Goal: Check status: Check status

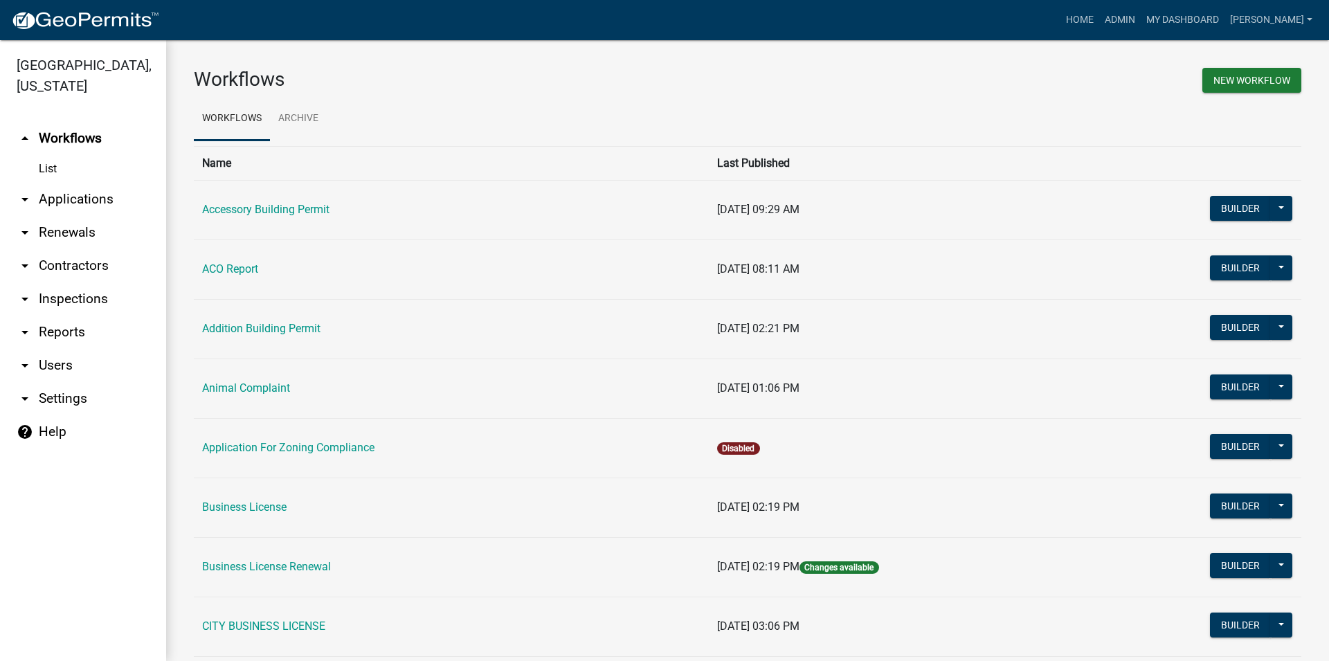
click at [86, 234] on link "arrow_drop_down Renewals" at bounding box center [83, 232] width 166 height 33
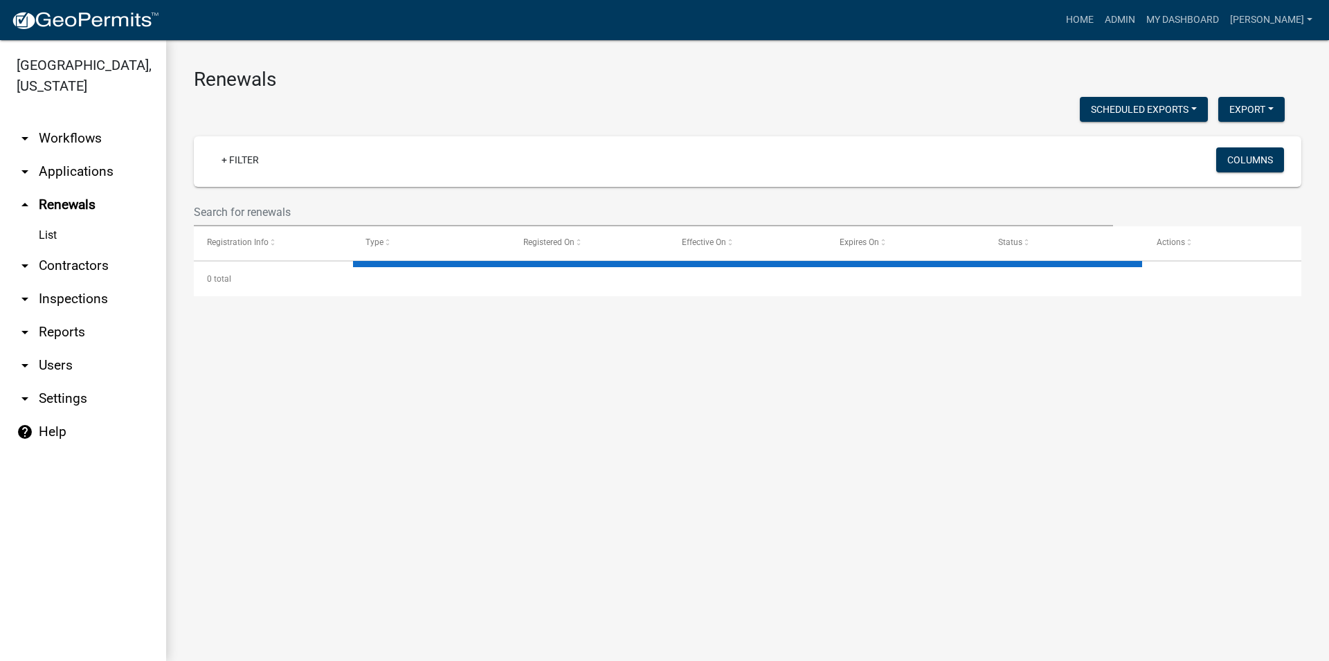
click at [90, 181] on link "arrow_drop_down Applications" at bounding box center [83, 171] width 166 height 33
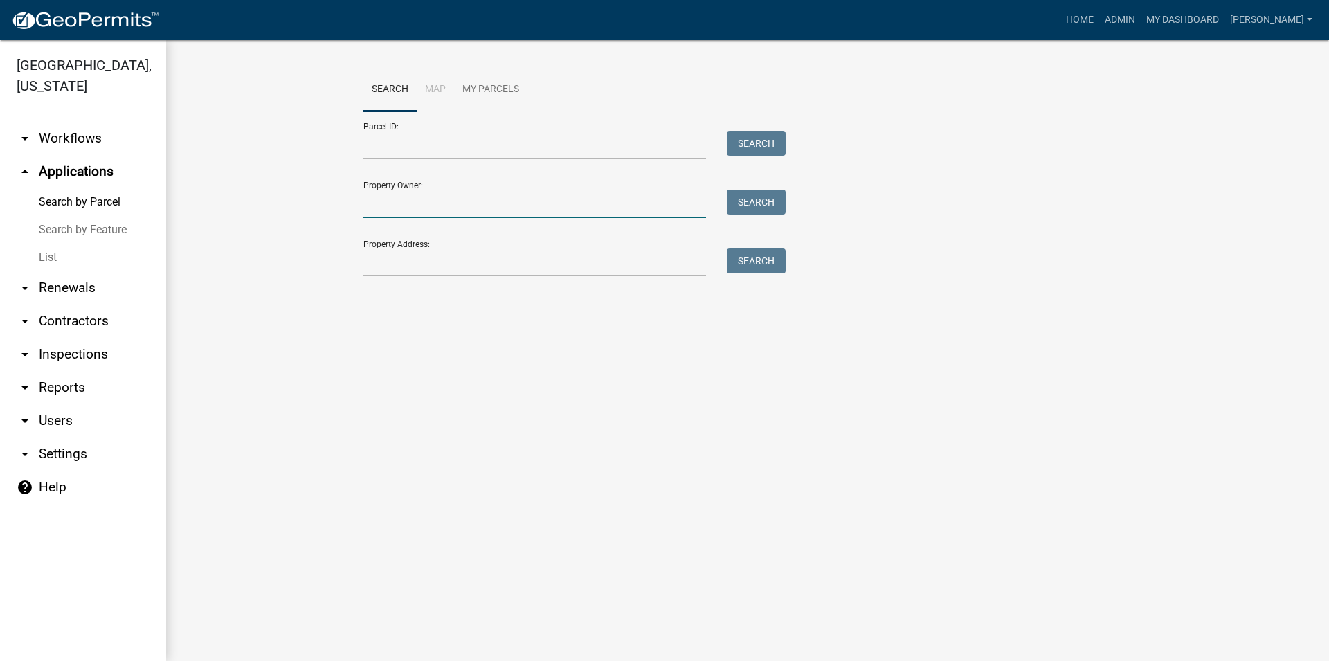
click at [409, 211] on input "Property Owner:" at bounding box center [534, 204] width 343 height 28
click at [401, 255] on input "Property Address:" at bounding box center [534, 262] width 343 height 28
click at [71, 178] on link "arrow_drop_up Applications" at bounding box center [83, 171] width 166 height 33
click at [72, 178] on link "arrow_drop_up Applications" at bounding box center [83, 171] width 166 height 33
click at [40, 251] on link "List" at bounding box center [83, 258] width 166 height 28
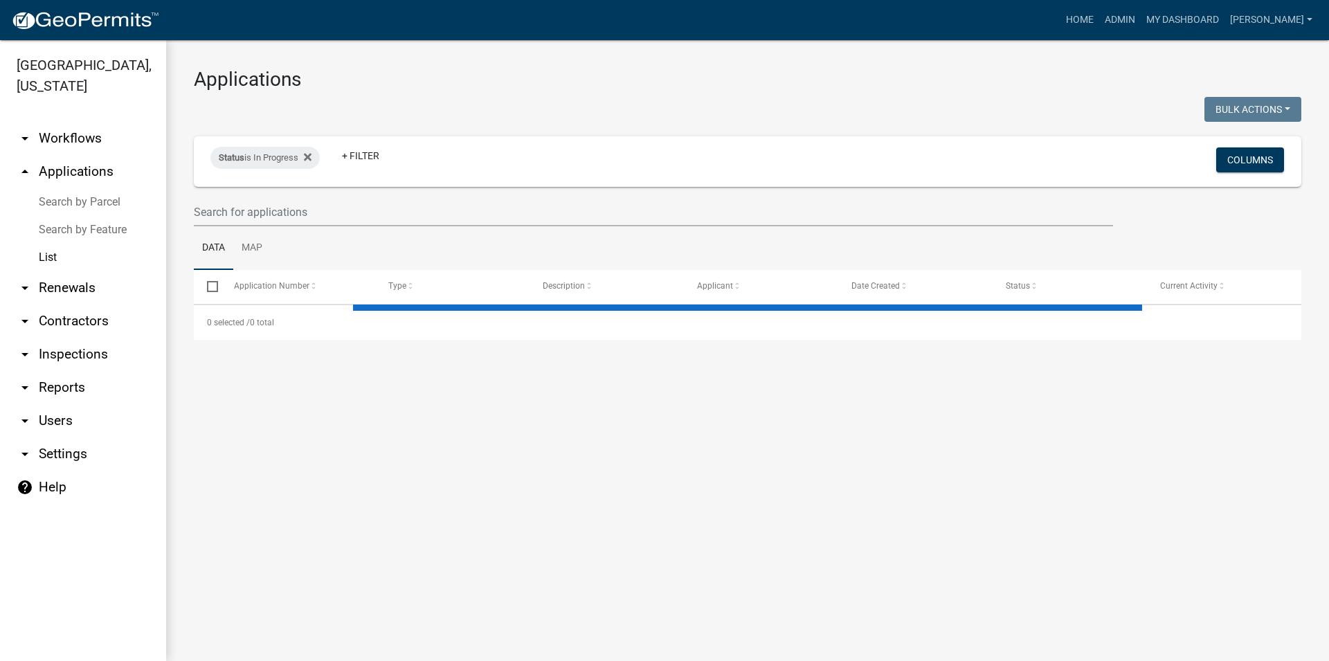
select select "3: 100"
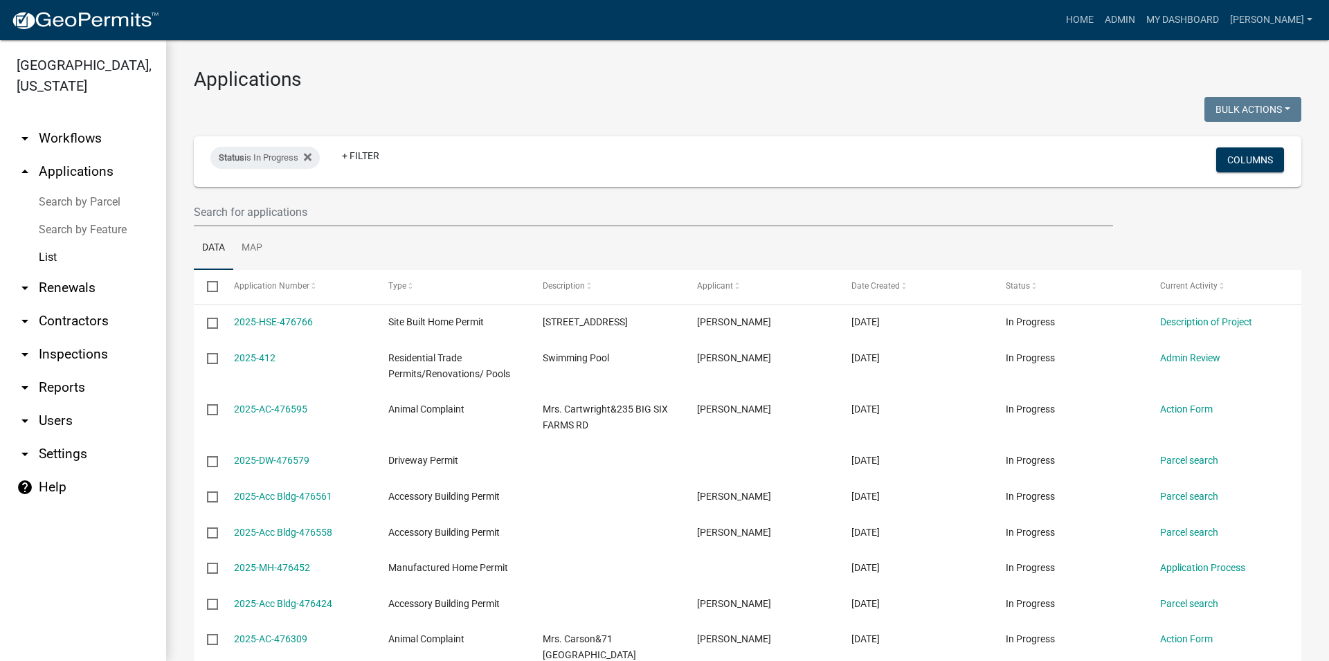
click at [70, 351] on link "arrow_drop_down Inspections" at bounding box center [83, 354] width 166 height 33
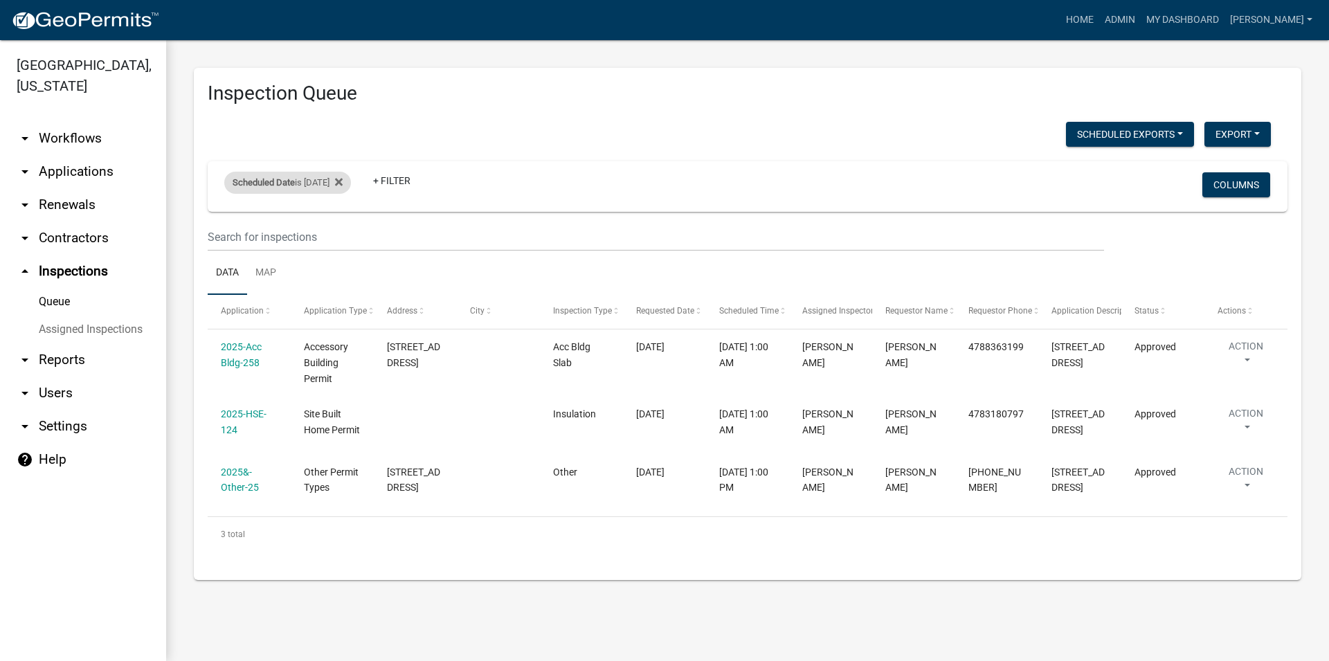
click at [346, 180] on div "Scheduled Date is [DATE]" at bounding box center [287, 183] width 127 height 22
click at [342, 237] on input "[DATE]" at bounding box center [306, 233] width 97 height 28
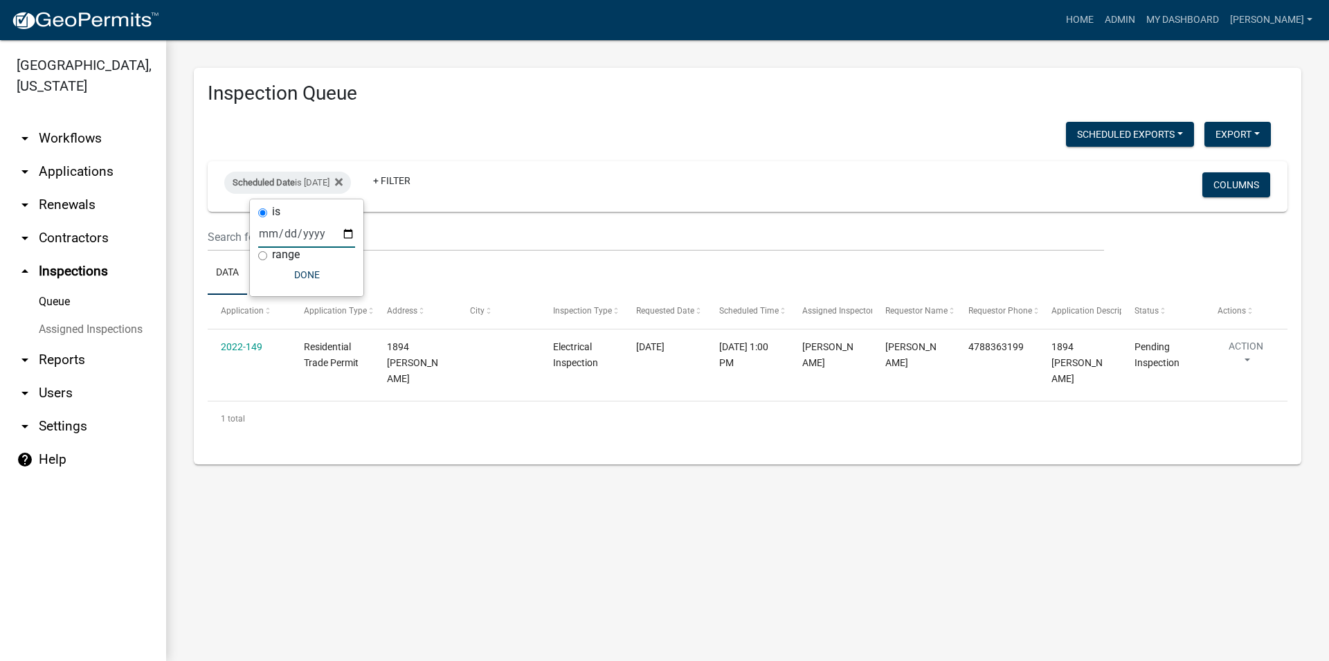
click at [339, 239] on input "[DATE]" at bounding box center [306, 233] width 97 height 28
type input "[DATE]"
click at [557, 194] on div "Scheduled Date is [DATE] + Filter" at bounding box center [570, 186] width 712 height 36
